Goal: Task Accomplishment & Management: Complete application form

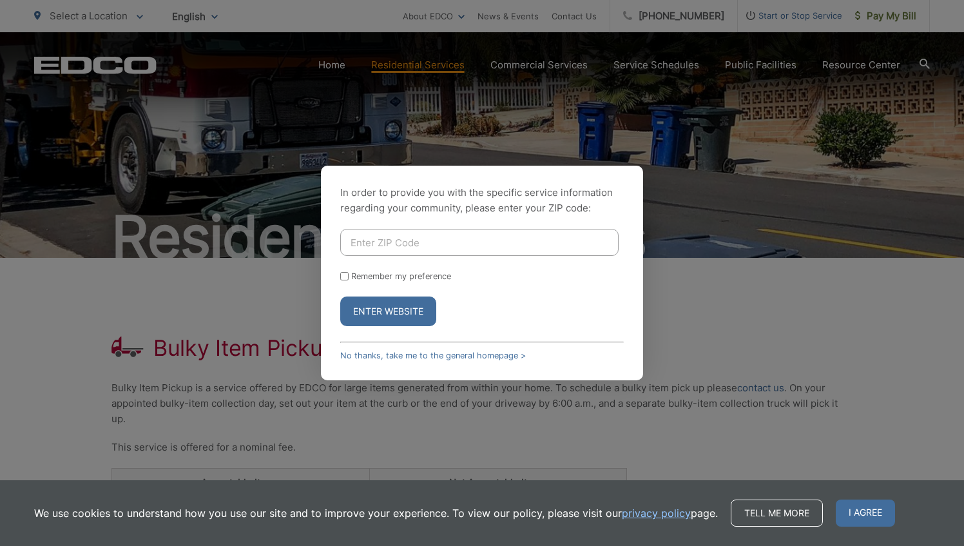
click at [414, 245] on input "Enter ZIP Code" at bounding box center [479, 242] width 278 height 27
type input "90275"
click at [340, 281] on form "90275 Remember my preference Enter Website" at bounding box center [481, 277] width 283 height 97
click at [345, 274] on input "Remember my preference" at bounding box center [344, 276] width 8 height 8
checkbox input "true"
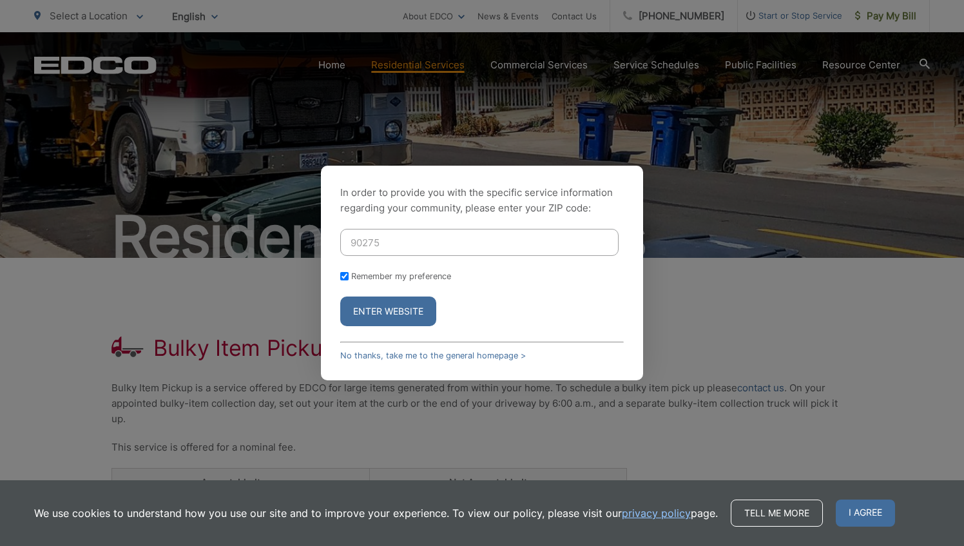
click at [370, 317] on button "Enter Website" at bounding box center [388, 311] width 96 height 30
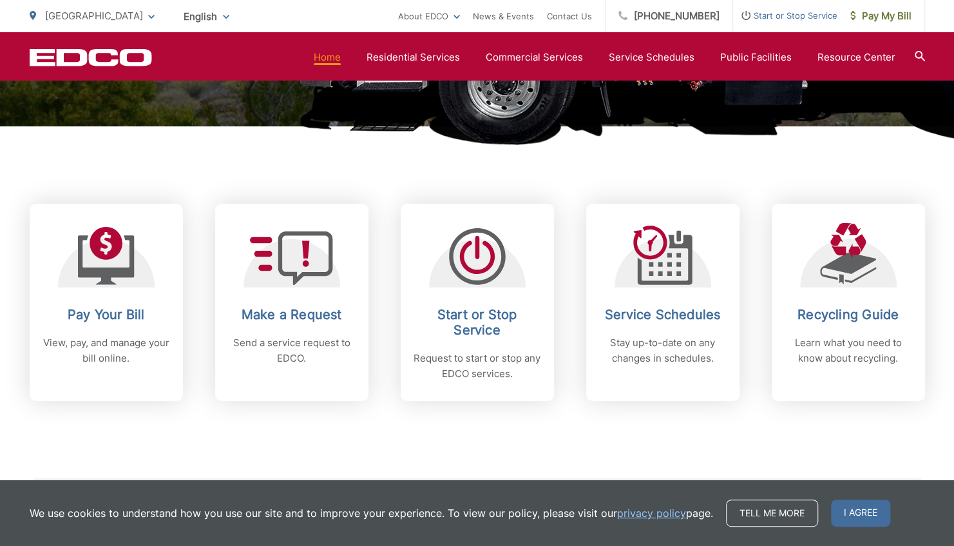
scroll to position [441, 0]
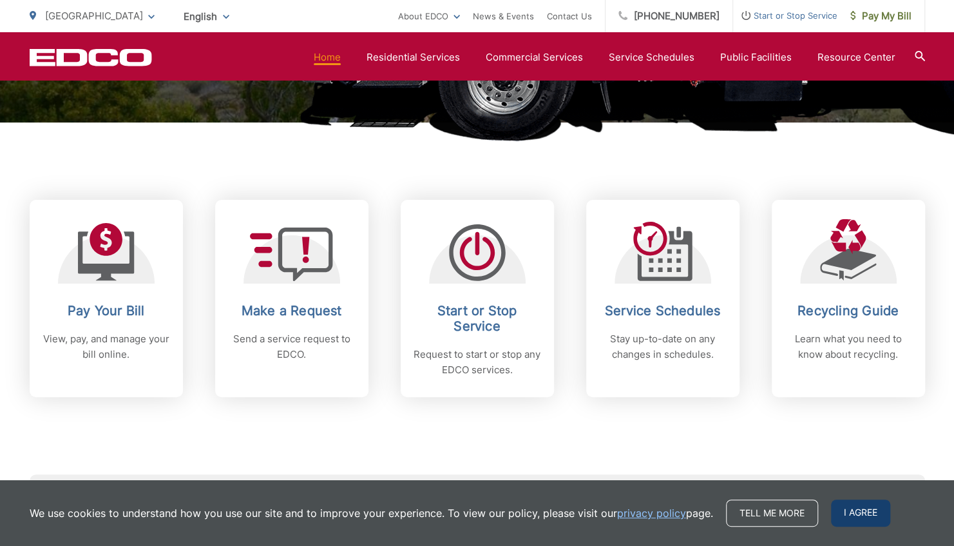
click at [870, 518] on span "I agree" at bounding box center [860, 512] width 59 height 27
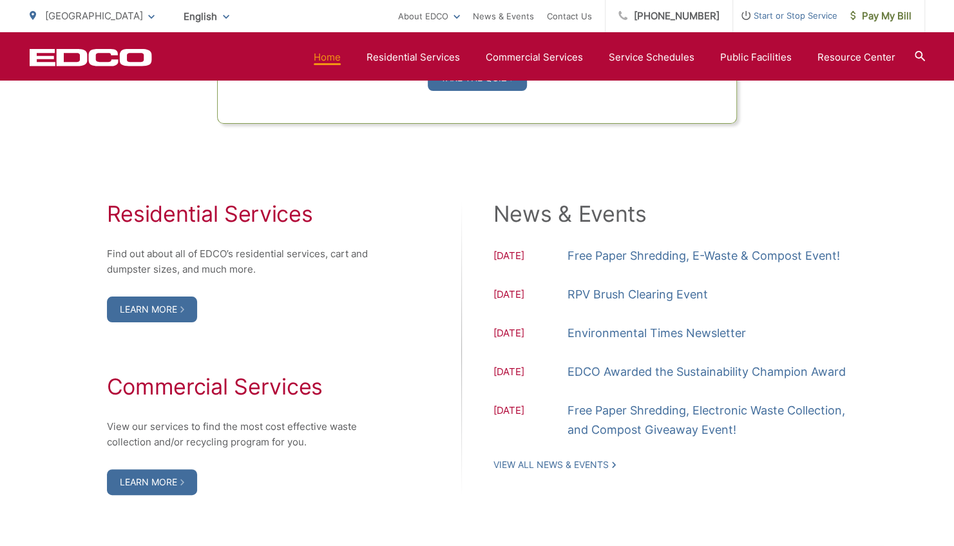
scroll to position [1242, 0]
click at [189, 292] on div "Residential Services Find out about all of EDCO’s residential services, cart an…" at bounding box center [245, 347] width 277 height 294
click at [187, 301] on link "Learn More" at bounding box center [152, 309] width 90 height 26
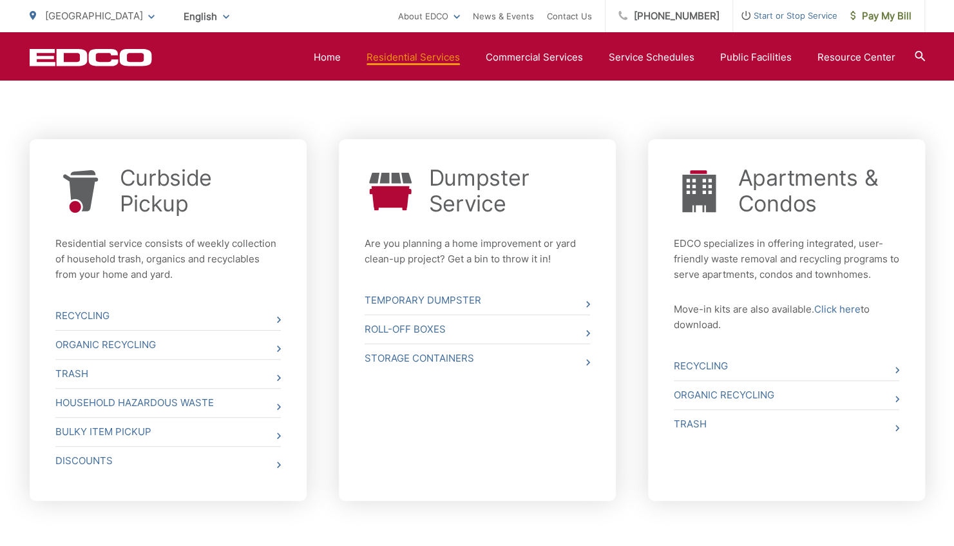
scroll to position [448, 0]
click at [95, 435] on link "Bulky Item Pickup" at bounding box center [167, 431] width 225 height 28
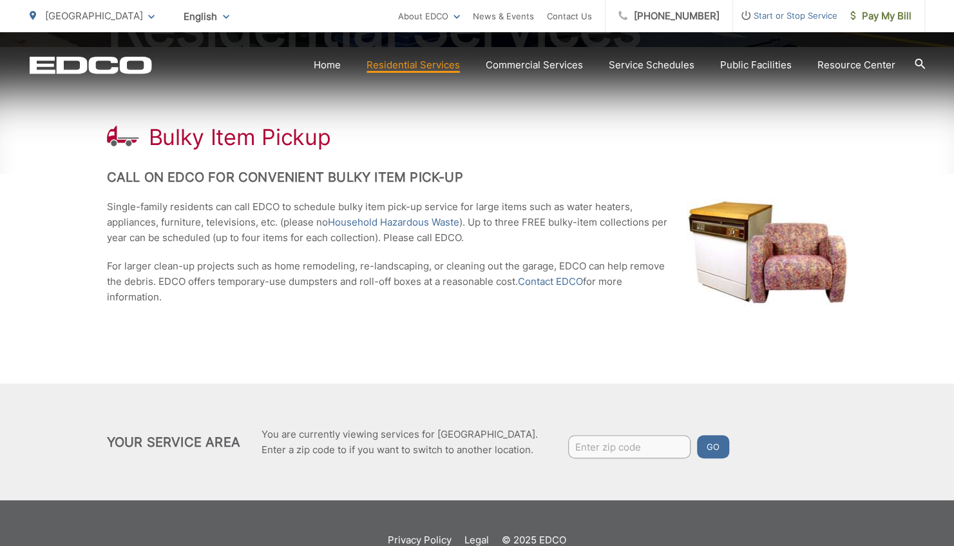
scroll to position [245, 0]
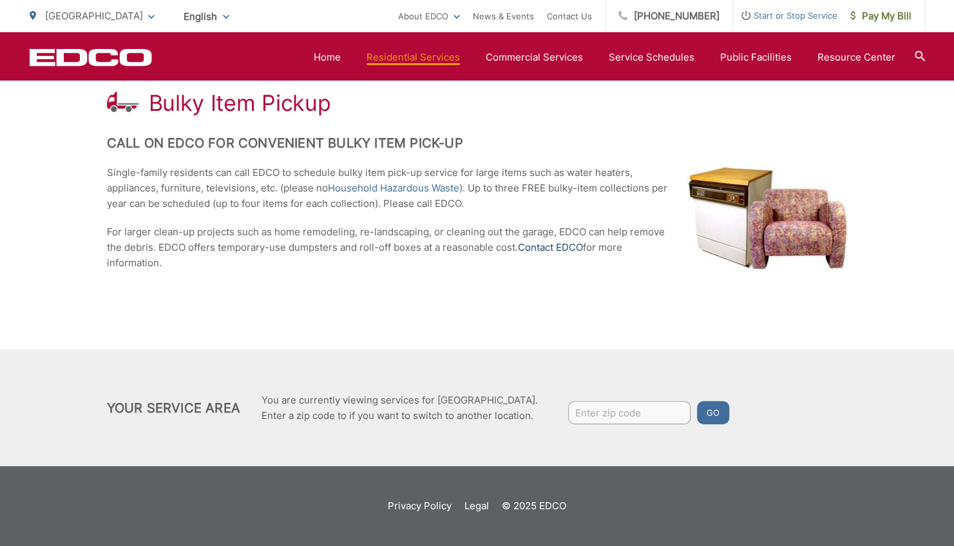
drag, startPoint x: 555, startPoint y: 248, endPoint x: 544, endPoint y: 252, distance: 11.8
click at [544, 252] on link "Contact EDCO" at bounding box center [550, 247] width 65 height 15
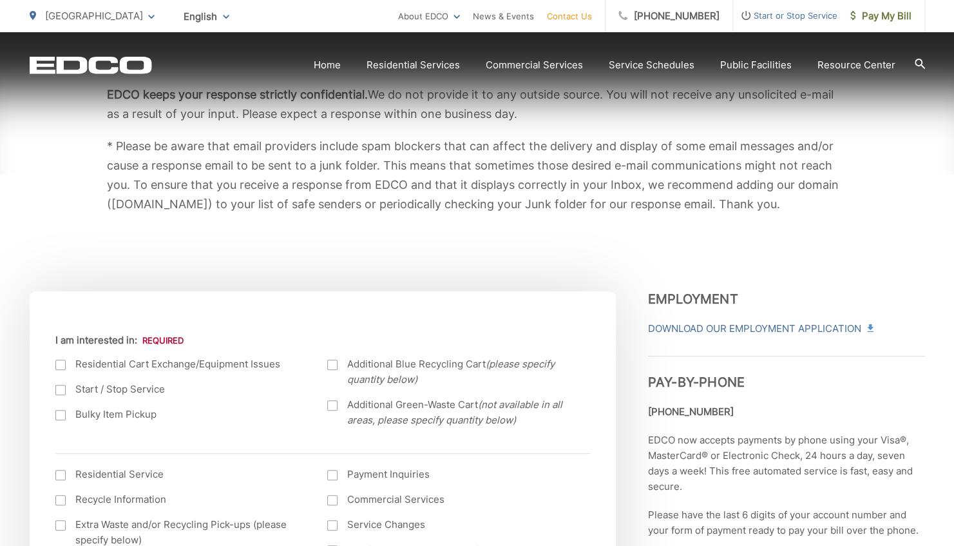
scroll to position [254, 0]
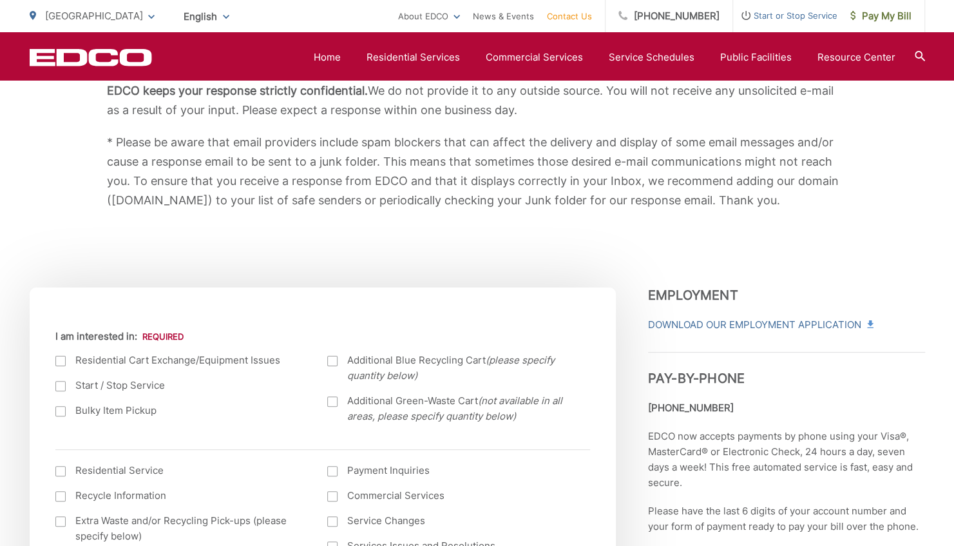
click at [62, 410] on div at bounding box center [60, 411] width 10 height 10
click at [0, 0] on input "Bulky Item Pickup" at bounding box center [0, 0] width 0 height 0
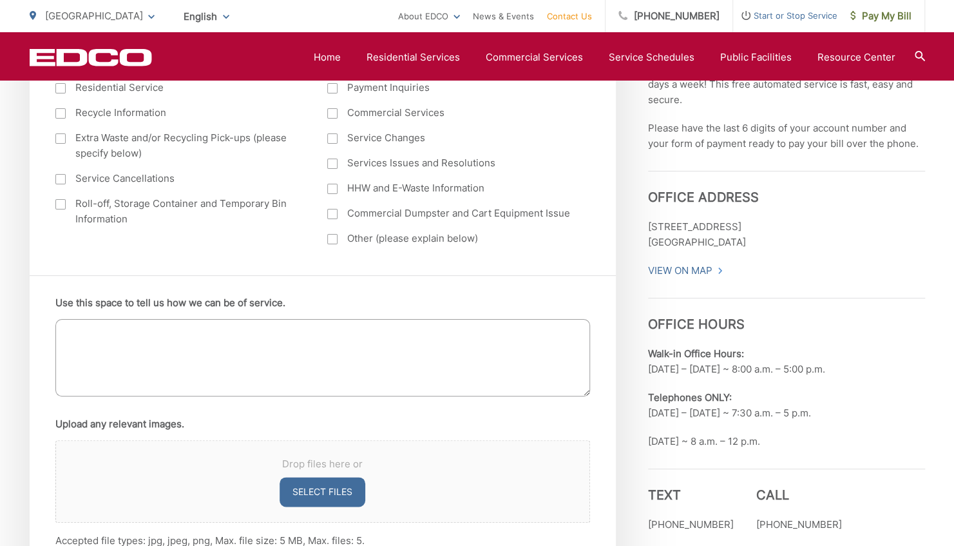
scroll to position [638, 0]
click at [273, 365] on textarea "Use this space to tell us how we can be of service." at bounding box center [322, 356] width 535 height 77
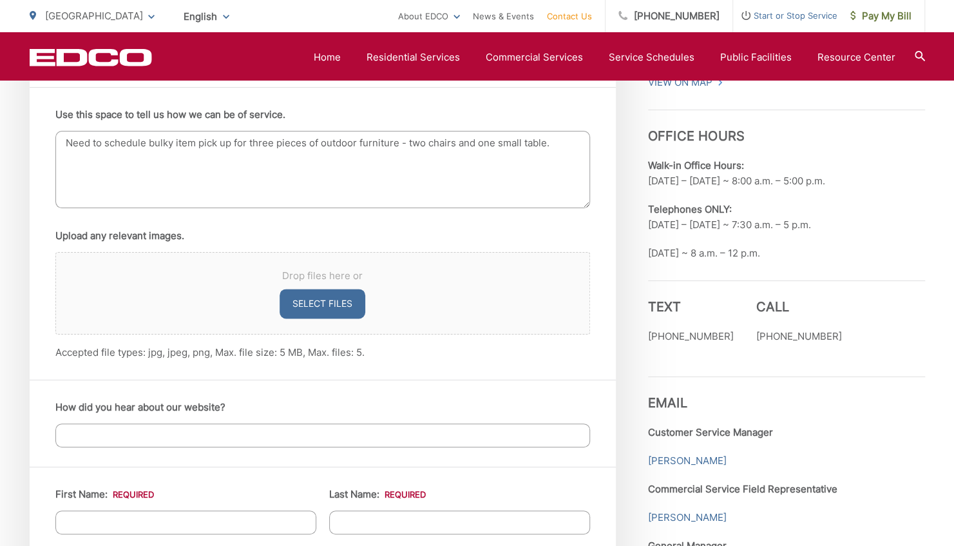
scroll to position [825, 0]
type textarea "Need to schedule bulky item pick up for three pieces of outdoor furniture - two…"
click at [319, 429] on input "How did you hear about our website?" at bounding box center [322, 435] width 535 height 24
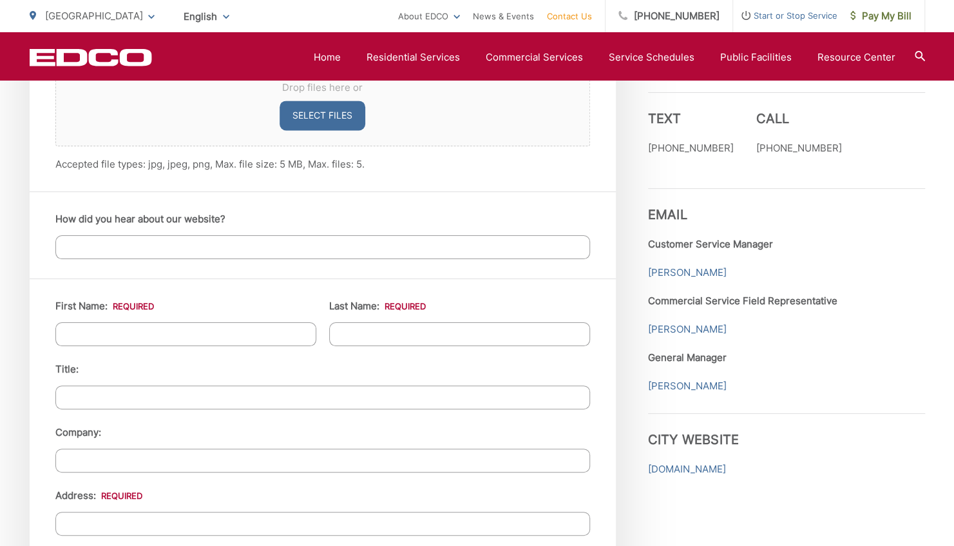
scroll to position [1014, 0]
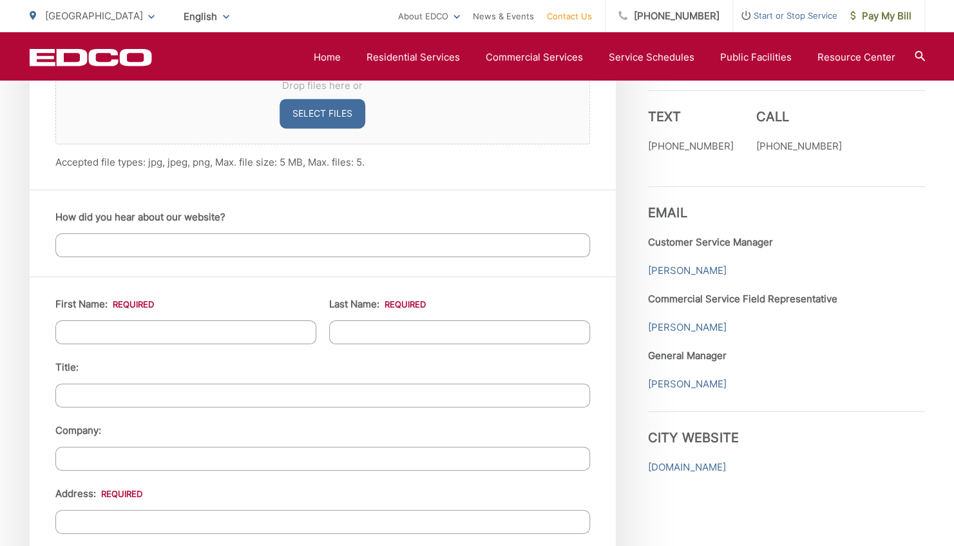
click at [279, 334] on input "First Name: *" at bounding box center [185, 332] width 261 height 24
type input "Sara"
type input "Emerick"
type input "30516 Ganado Drive"
type input "[GEOGRAPHIC_DATA]"
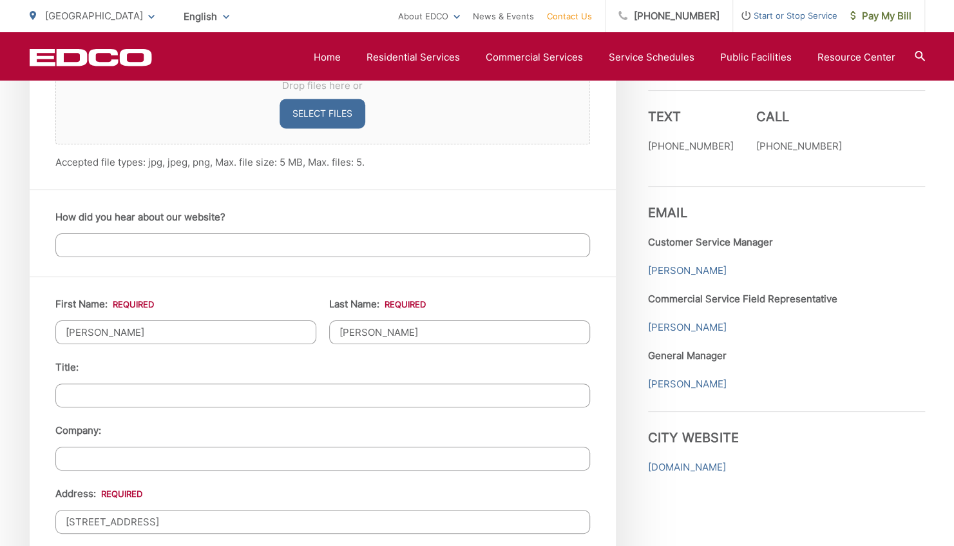
type input "90275"
type input "5203095066"
type input "sara.emerick626@gmail.com"
type input "(520) 309-5066"
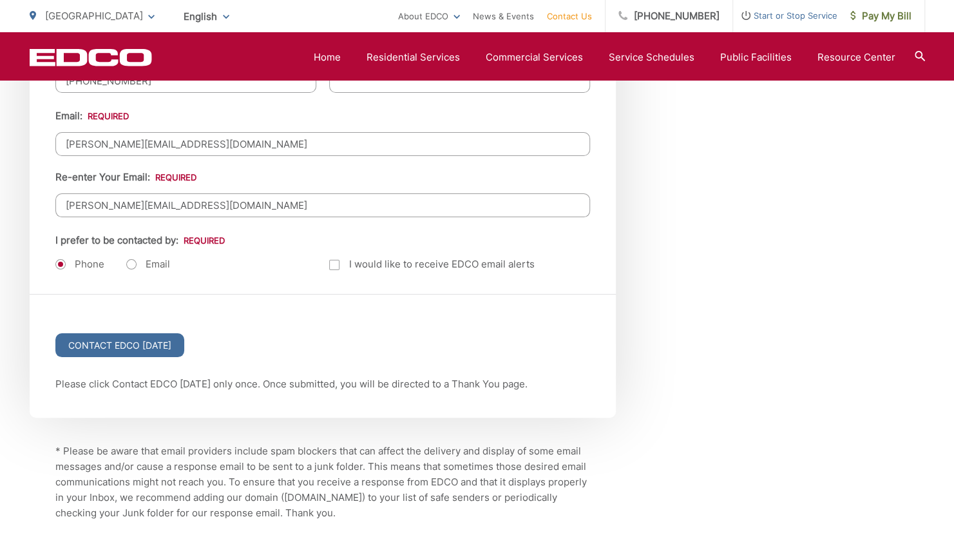
scroll to position [1645, 0]
click at [123, 334] on input "Contact EDCO Today" at bounding box center [119, 344] width 129 height 24
